Goal: Check status

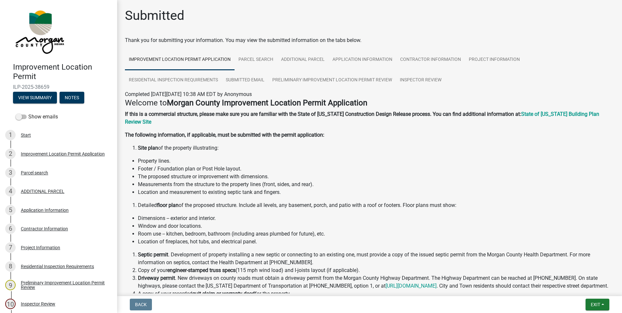
click at [46, 249] on div "Project Information" at bounding box center [40, 247] width 39 height 5
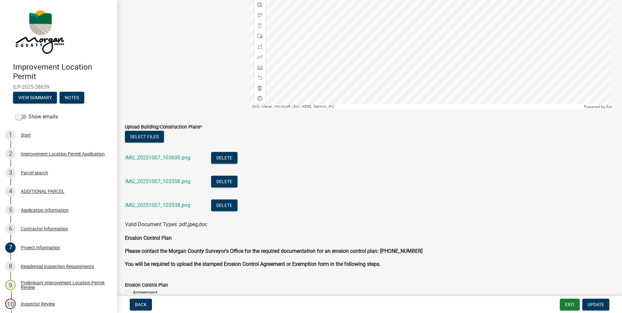
scroll to position [1230, 0]
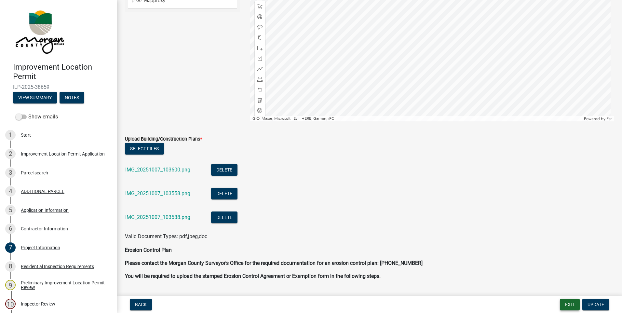
click at [572, 306] on button "Exit" at bounding box center [569, 304] width 20 height 12
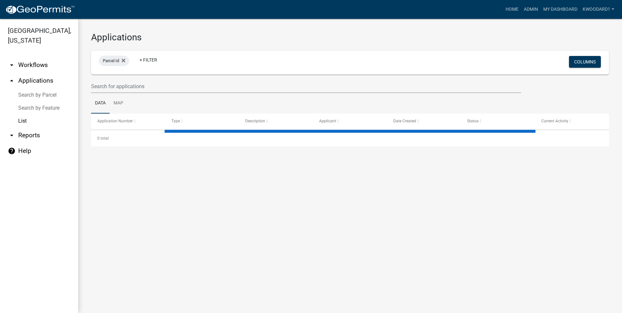
select select "3: 100"
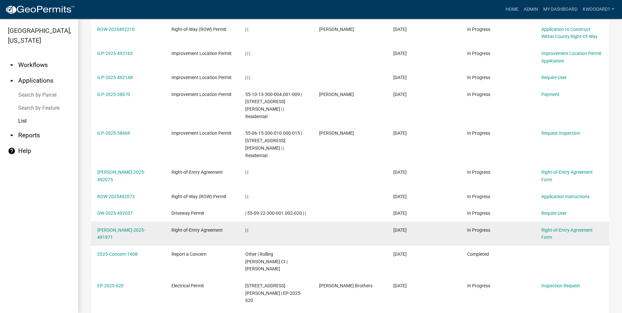
scroll to position [650, 0]
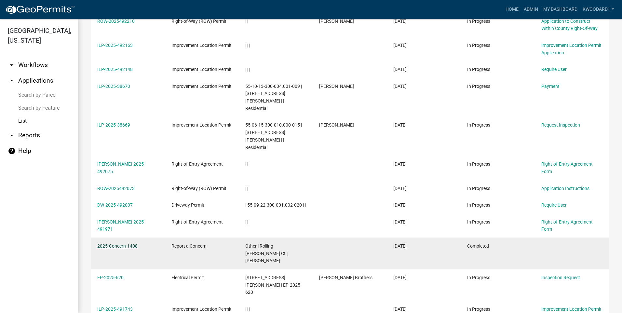
click at [124, 243] on link "2025-Concern-1408" at bounding box center [117, 245] width 40 height 5
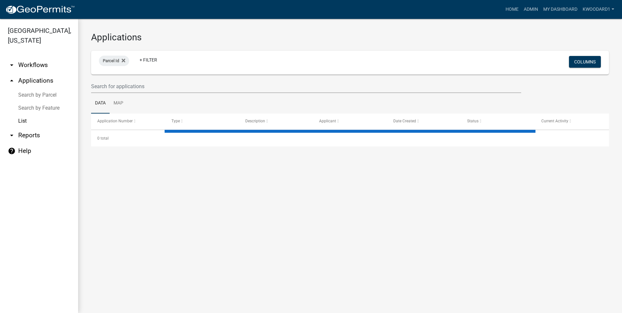
select select "3: 100"
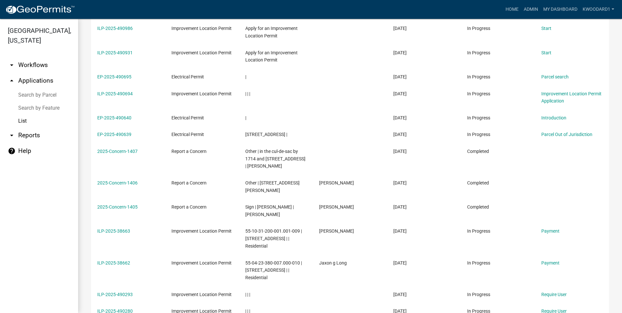
scroll to position [1723, 0]
